Goal: Find specific page/section: Find specific page/section

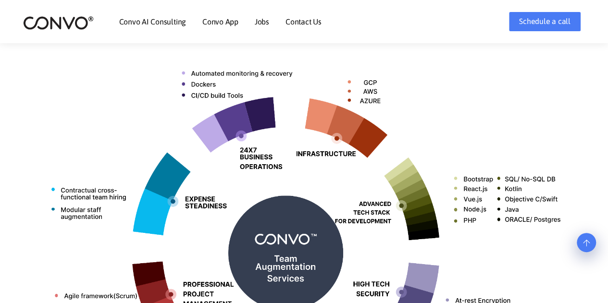
scroll to position [407, 0]
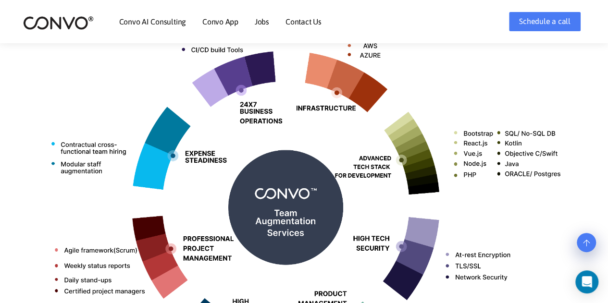
click at [255, 25] on link "Jobs" at bounding box center [262, 22] width 14 height 8
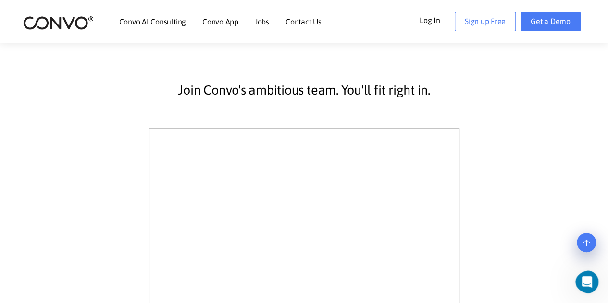
scroll to position [208, 0]
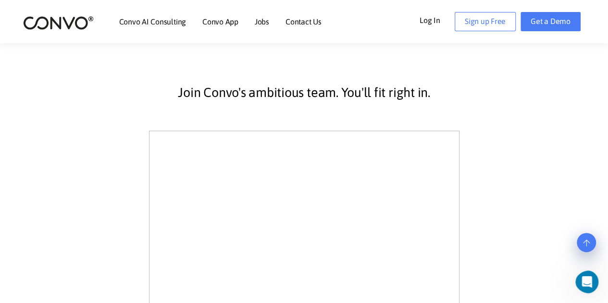
click at [486, 88] on p "Join Convo's ambitious team. You'll fit right in." at bounding box center [304, 93] width 519 height 24
click at [308, 22] on link "Contact Us" at bounding box center [304, 22] width 36 height 8
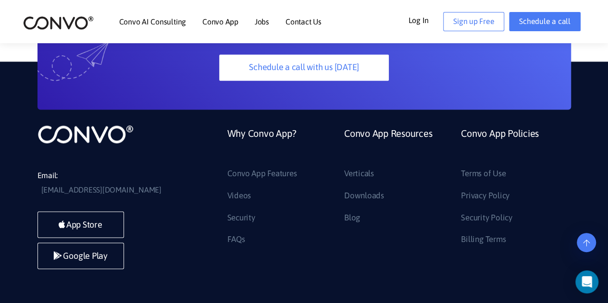
scroll to position [816, 0]
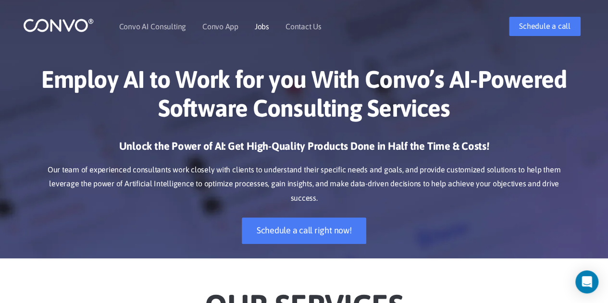
click at [263, 28] on link "Jobs" at bounding box center [262, 27] width 14 height 8
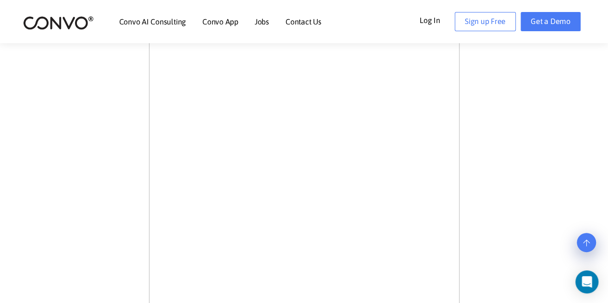
scroll to position [638, 0]
